Goal: Information Seeking & Learning: Learn about a topic

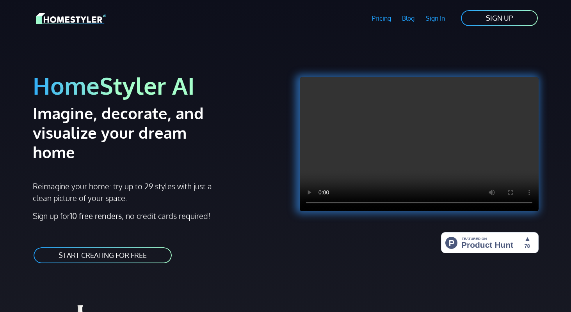
click at [386, 18] on link "Pricing" at bounding box center [381, 18] width 30 height 18
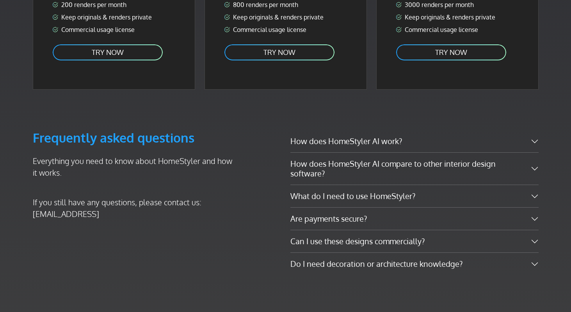
scroll to position [1170, 0]
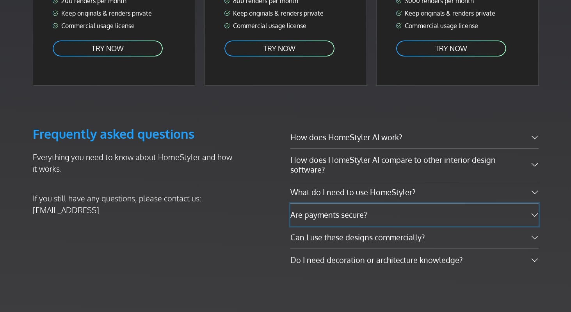
click at [356, 204] on button "Are payments secure?" at bounding box center [414, 215] width 248 height 22
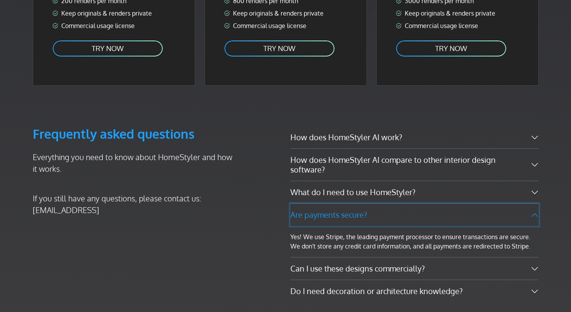
click at [356, 204] on button "Are payments secure?" at bounding box center [414, 215] width 248 height 22
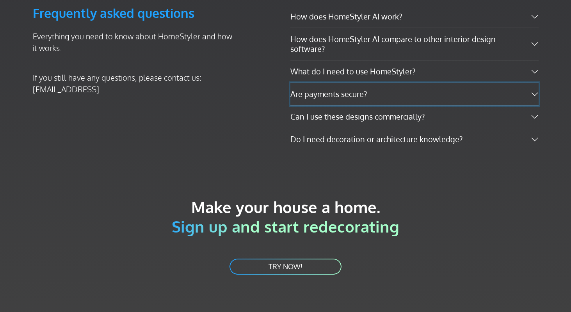
scroll to position [1288, 0]
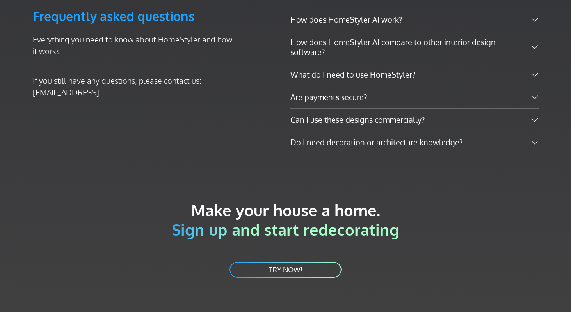
click at [309, 261] on link "TRY NOW!" at bounding box center [285, 270] width 113 height 18
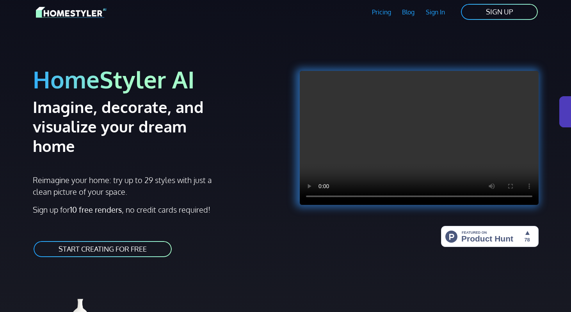
scroll to position [0, 0]
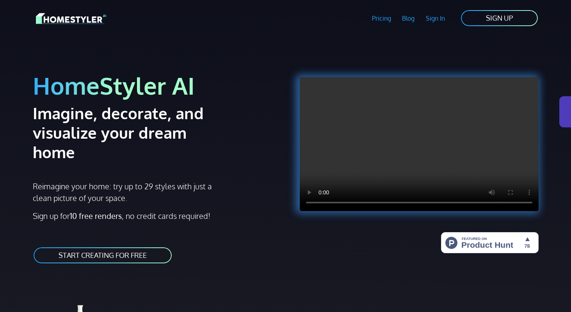
click at [413, 18] on link "Blog" at bounding box center [408, 18] width 24 height 18
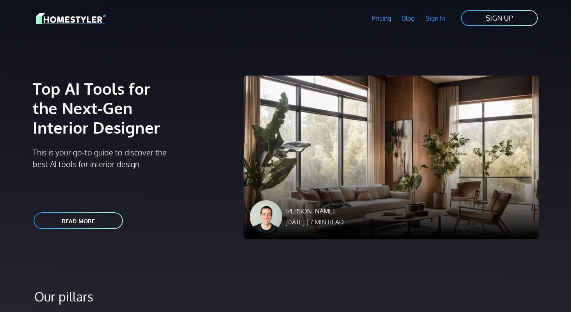
click at [78, 21] on img at bounding box center [71, 19] width 70 height 14
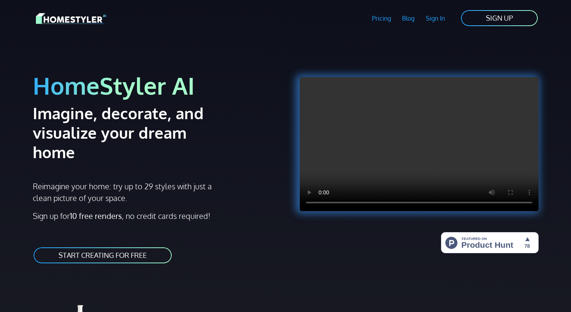
click at [375, 24] on link "Pricing" at bounding box center [381, 18] width 30 height 18
click at [387, 17] on link "Pricing" at bounding box center [381, 18] width 30 height 18
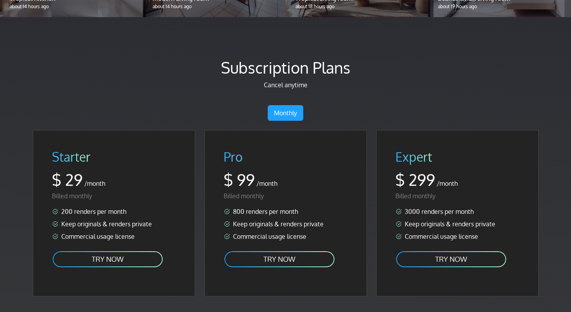
scroll to position [946, 0]
